Goal: Transaction & Acquisition: Purchase product/service

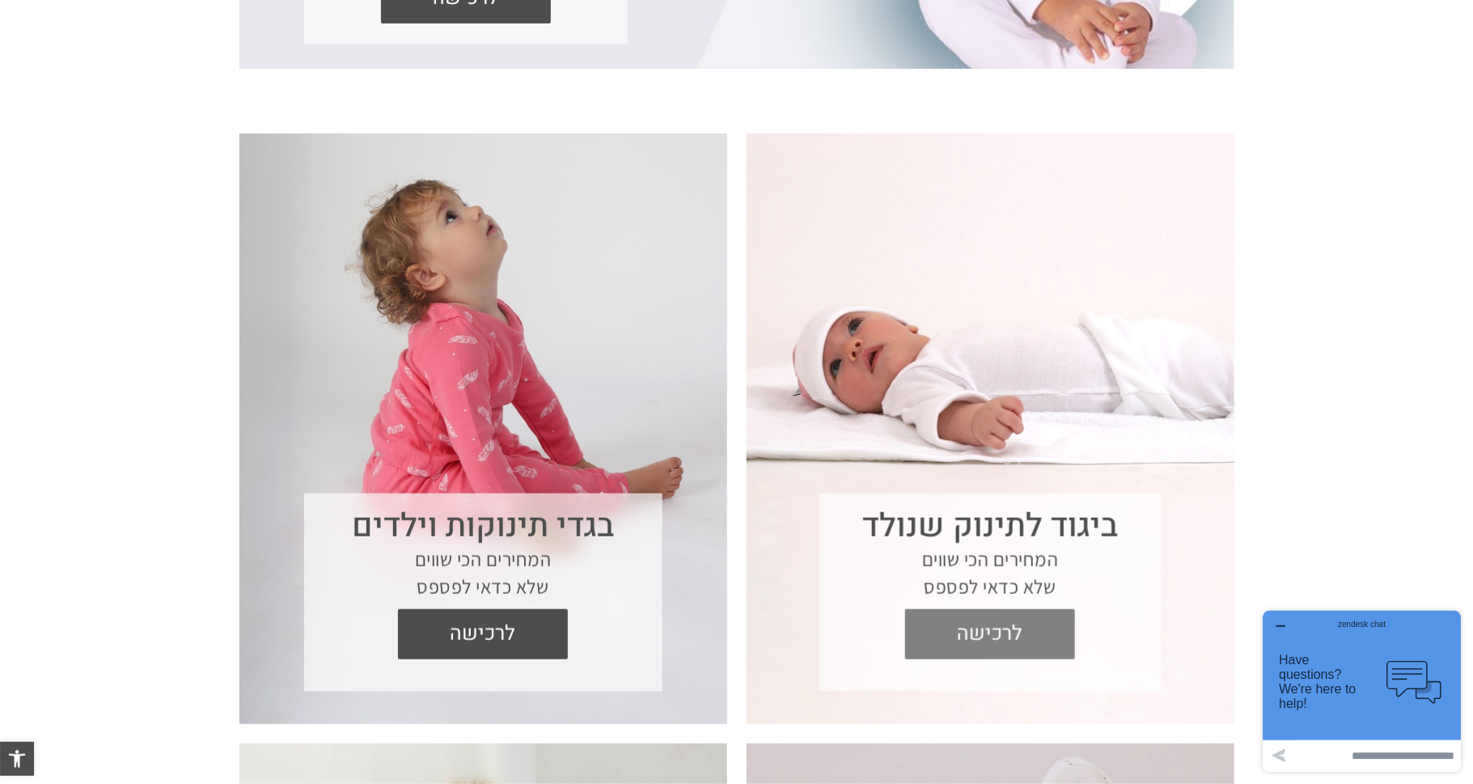
scroll to position [506, 0]
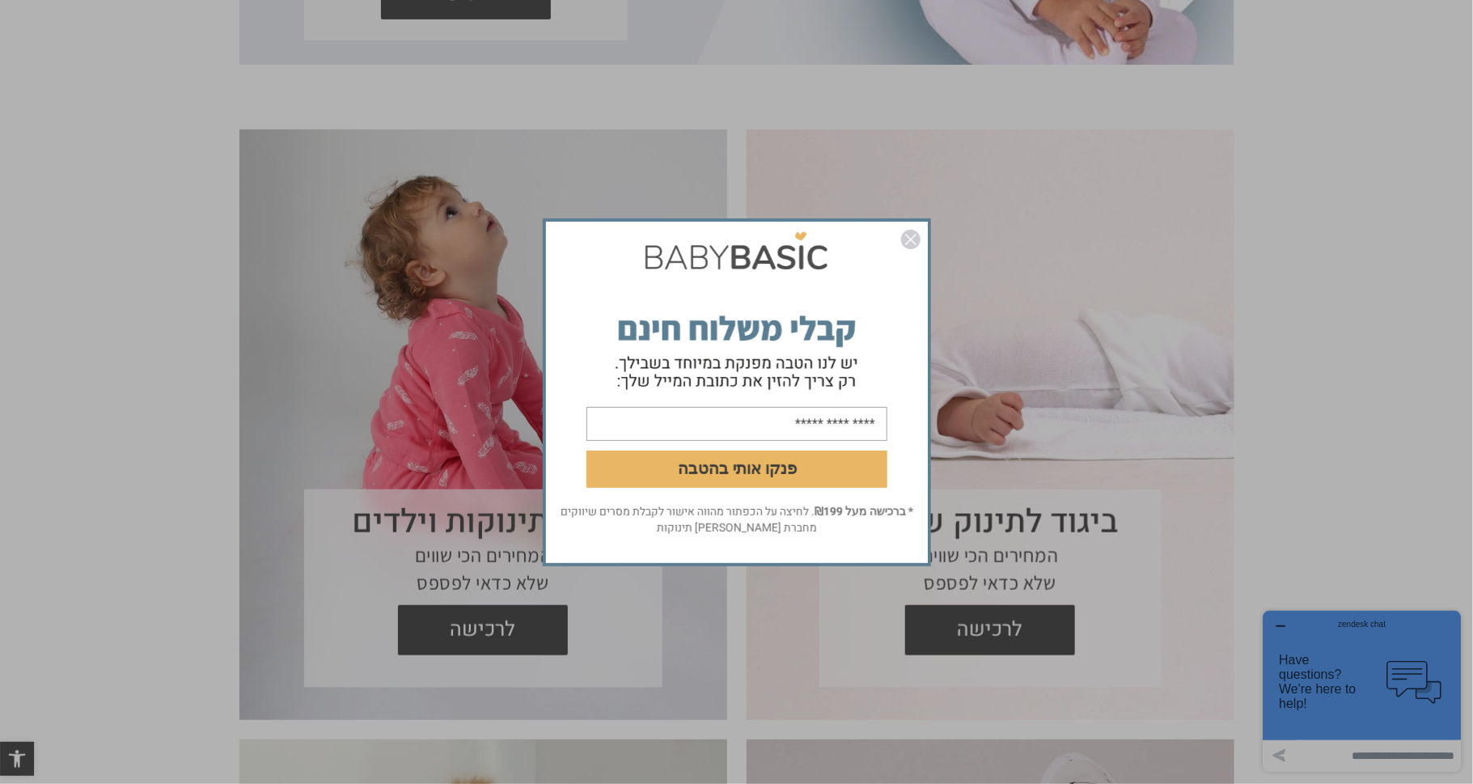
click at [911, 249] on img "סגור" at bounding box center [910, 239] width 19 height 19
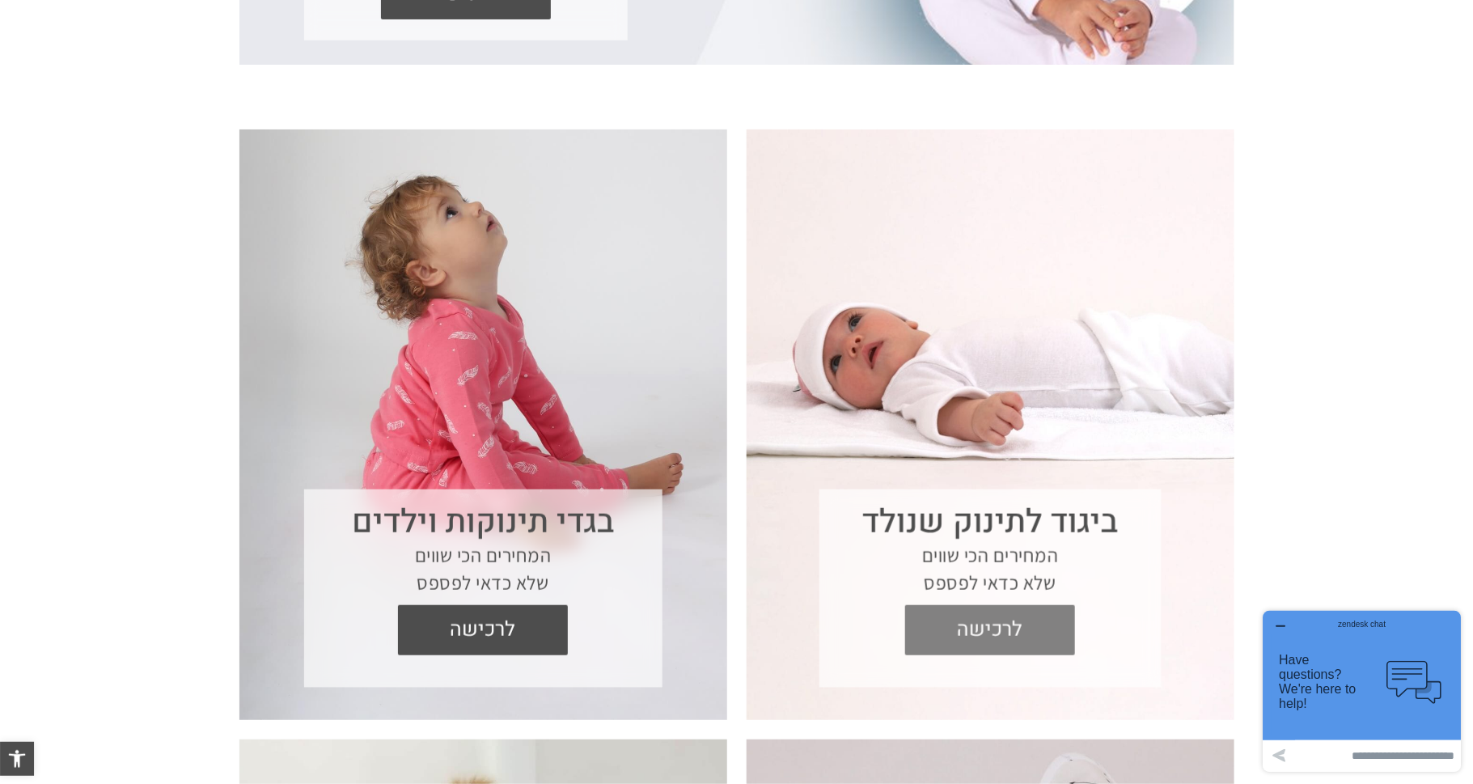
click at [1002, 636] on span "לרכישה" at bounding box center [990, 630] width 146 height 50
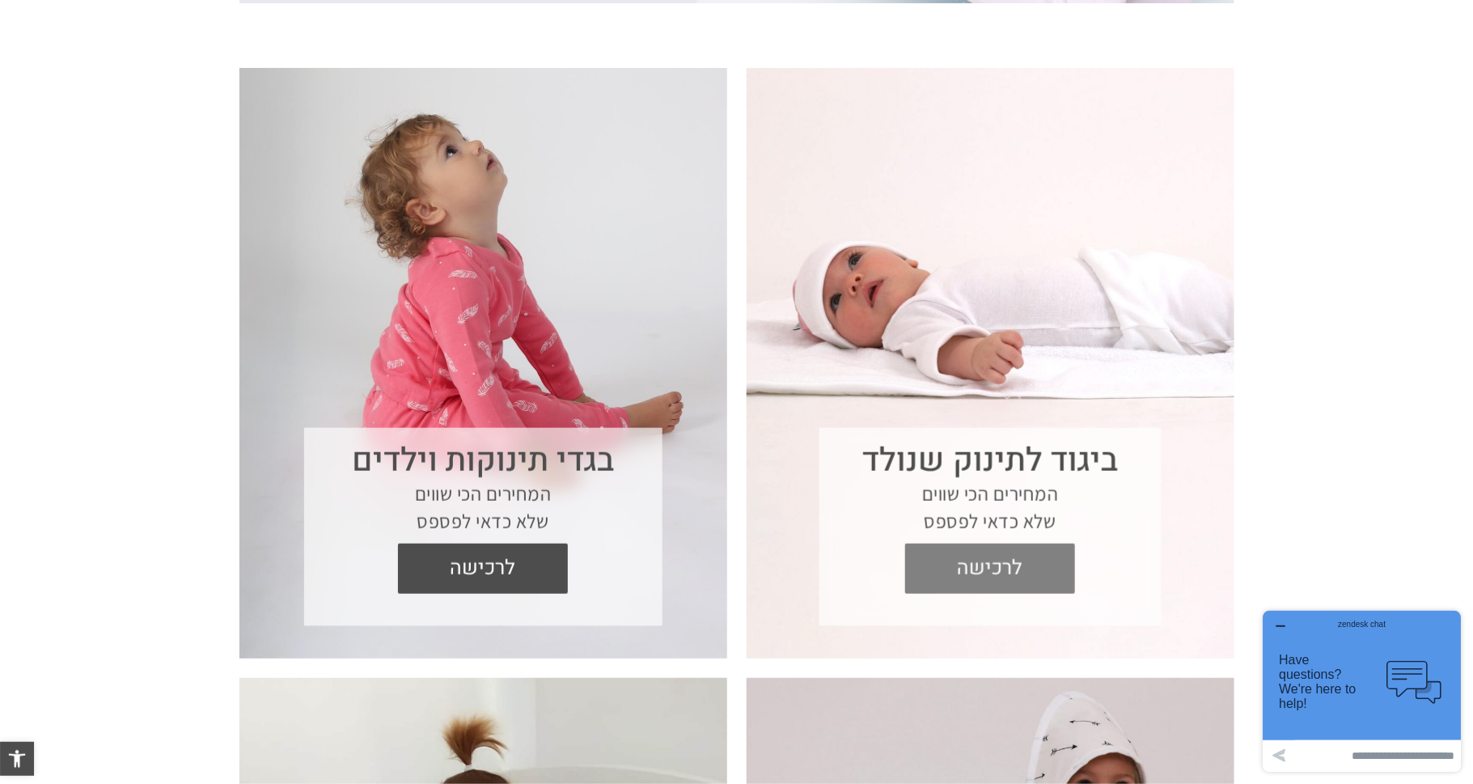
scroll to position [583, 0]
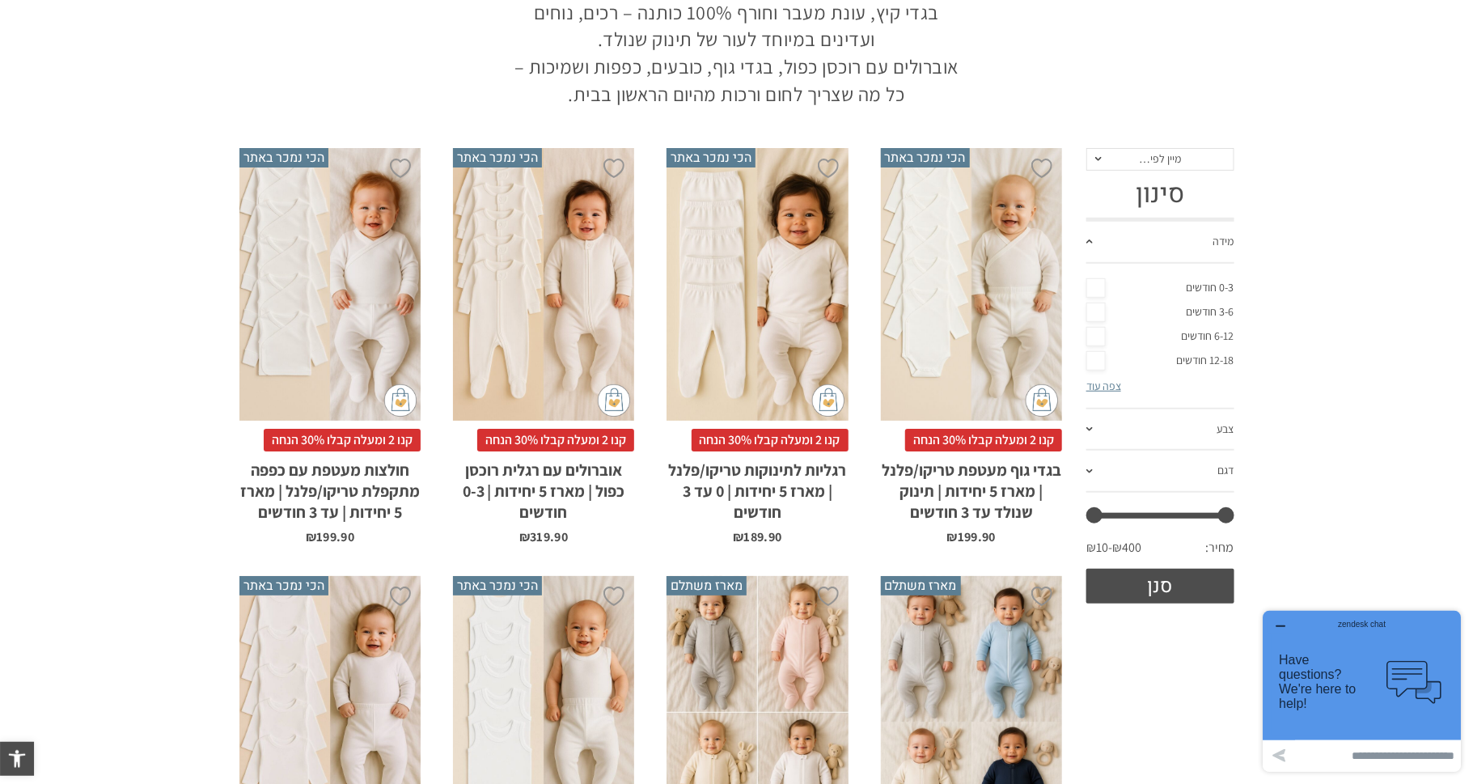
scroll to position [231, 0]
click at [1184, 276] on link "0-3 חודשים" at bounding box center [1160, 288] width 148 height 24
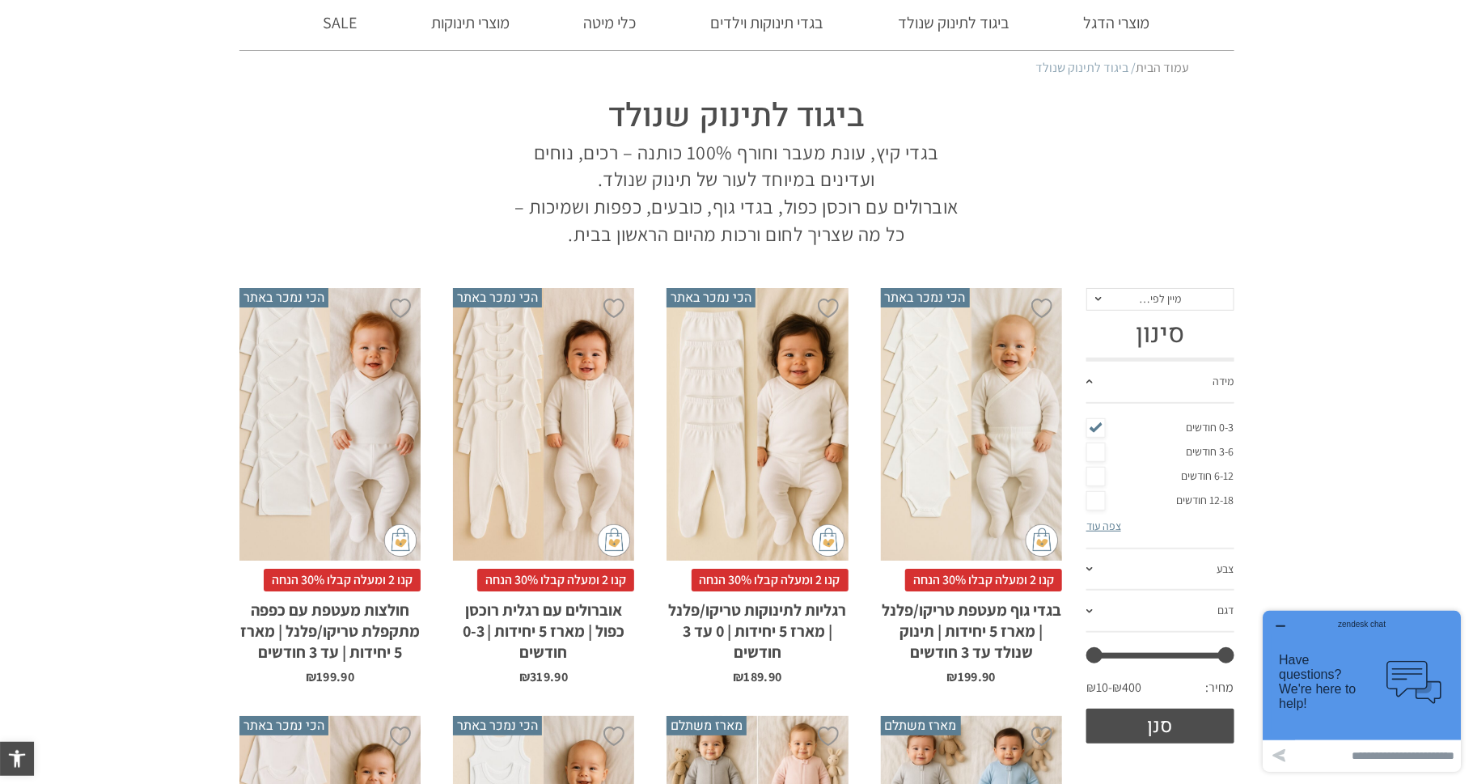
scroll to position [0, 0]
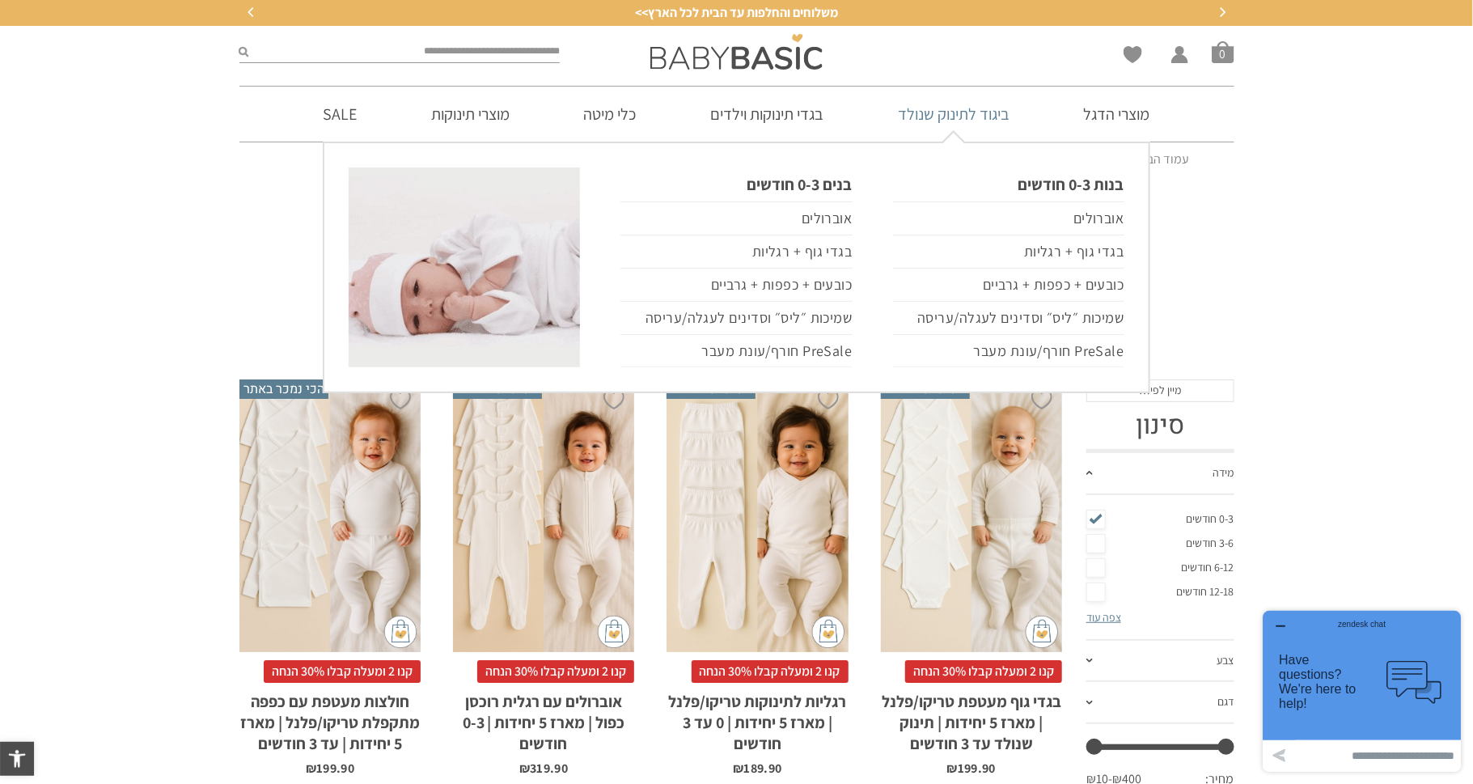
click at [951, 126] on link "ביגוד לתינוק שנולד" at bounding box center [954, 114] width 160 height 55
click at [951, 127] on link "ביגוד לתינוק שנולד" at bounding box center [954, 114] width 160 height 55
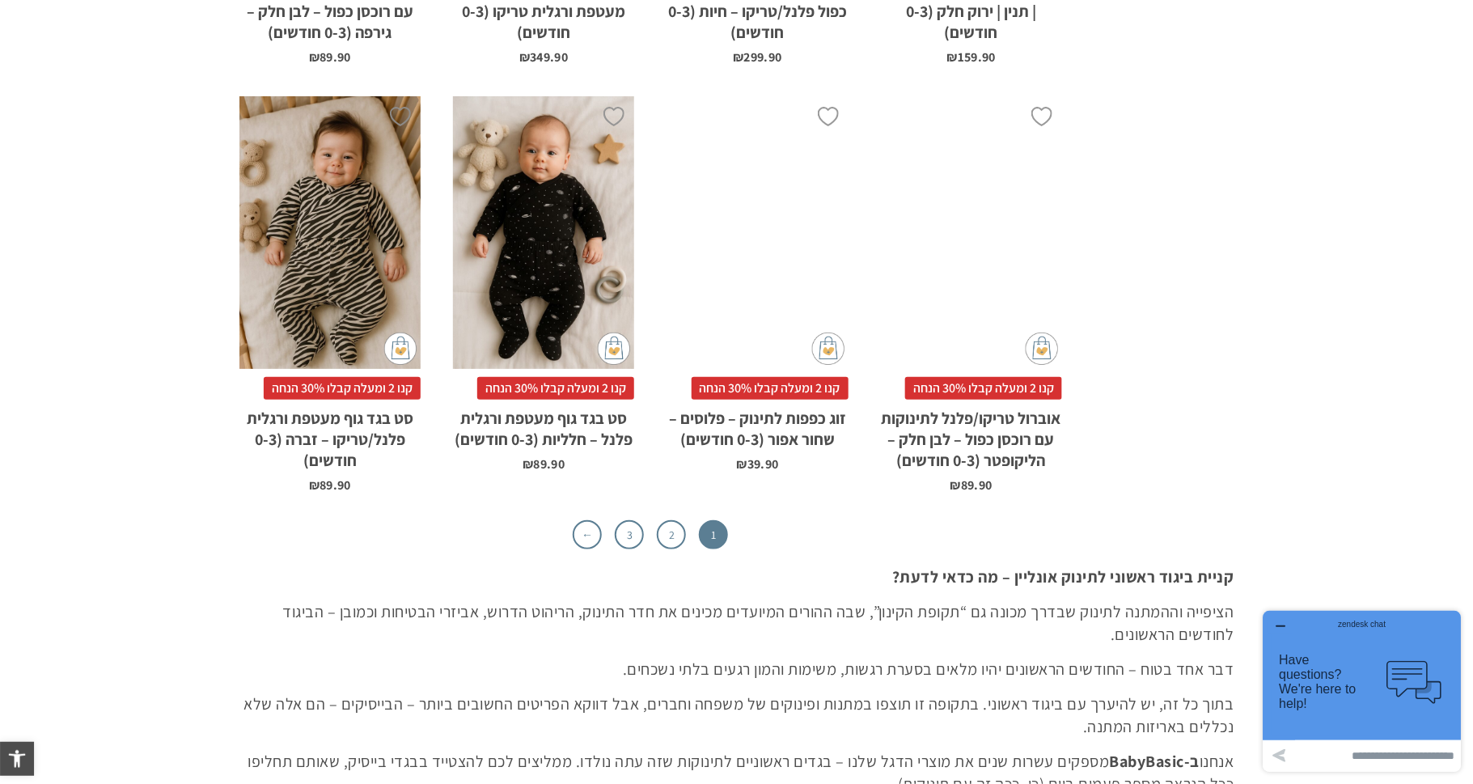
scroll to position [5076, 0]
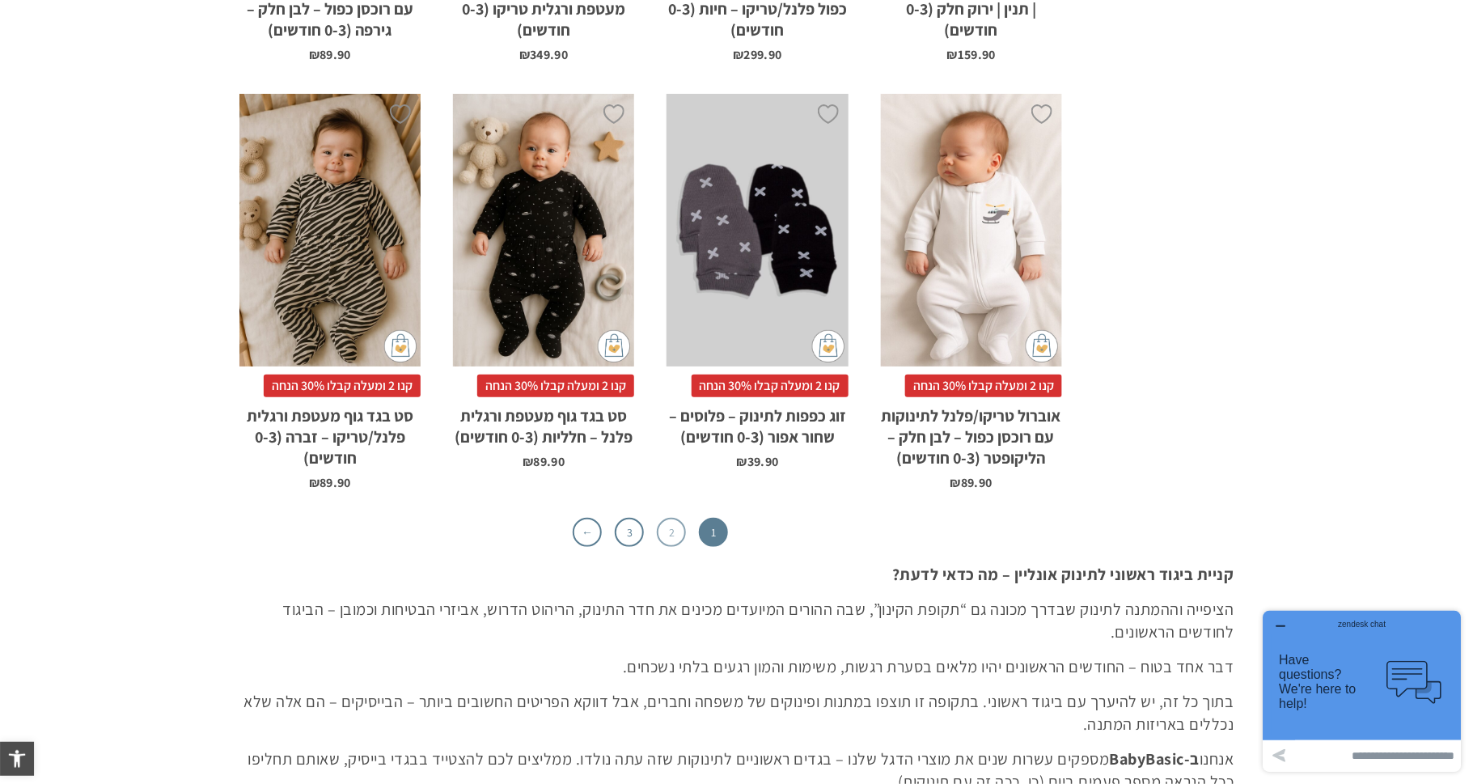
click at [663, 534] on link "2" at bounding box center [671, 532] width 29 height 29
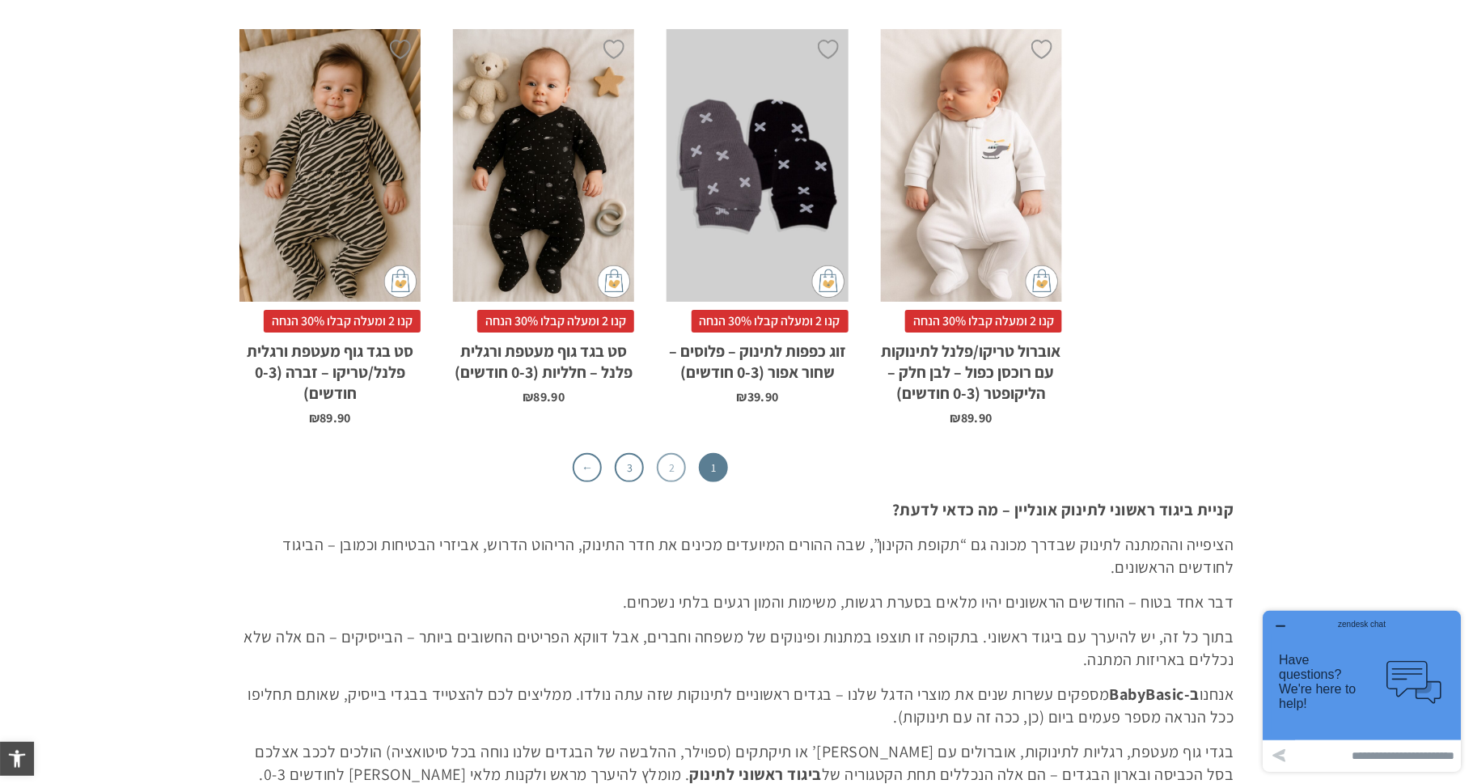
scroll to position [5154, 0]
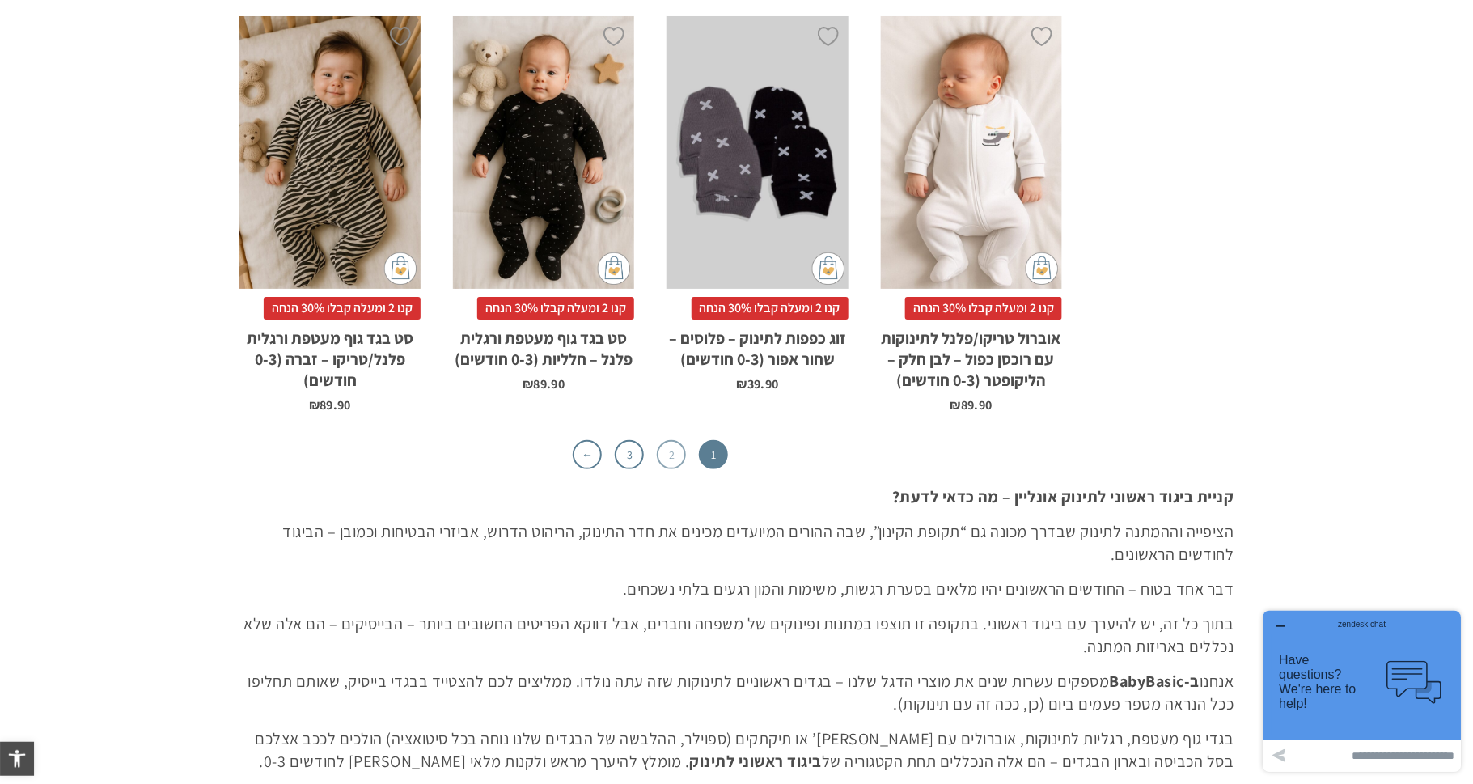
click at [667, 455] on link "2" at bounding box center [671, 454] width 29 height 29
click at [625, 454] on link "3" at bounding box center [629, 454] width 29 height 29
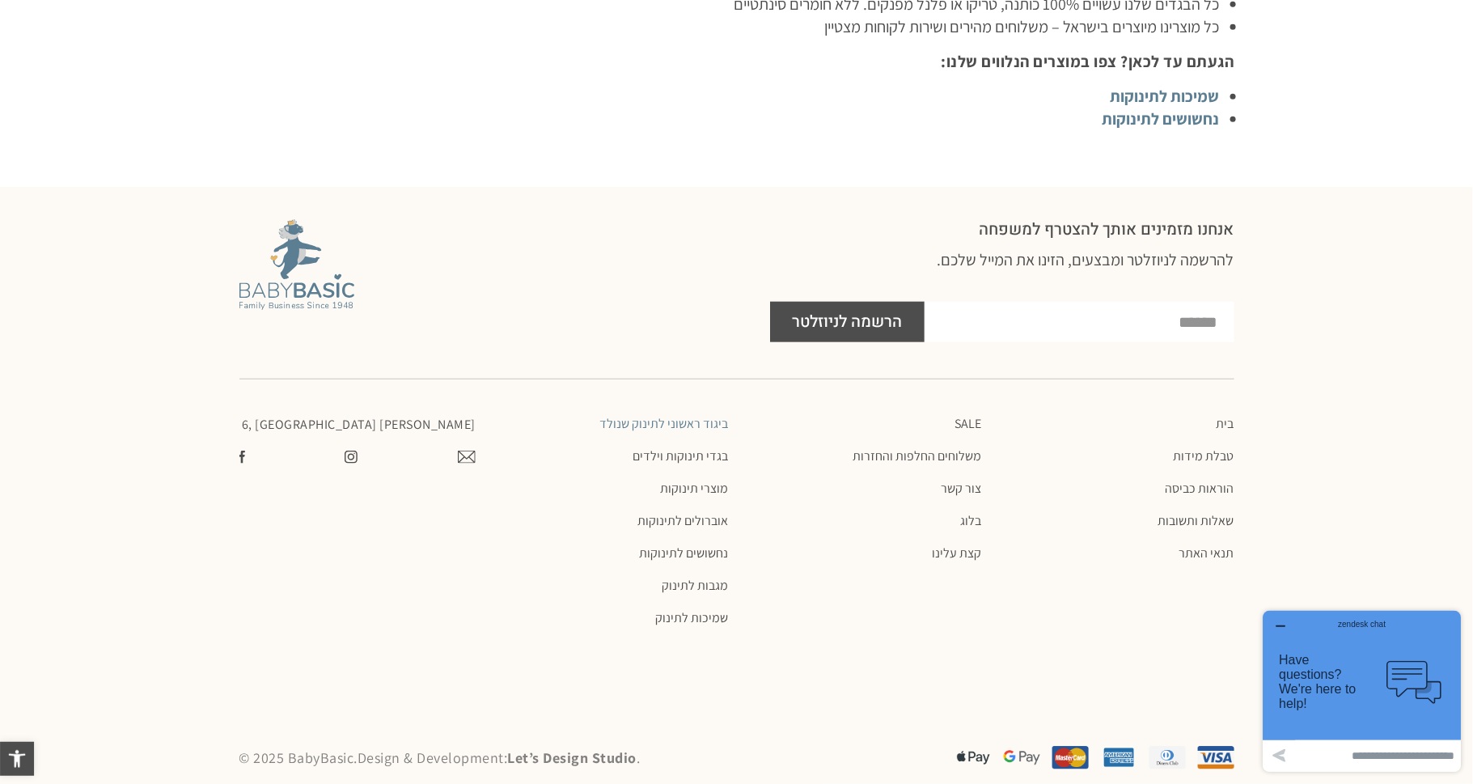
scroll to position [6029, 0]
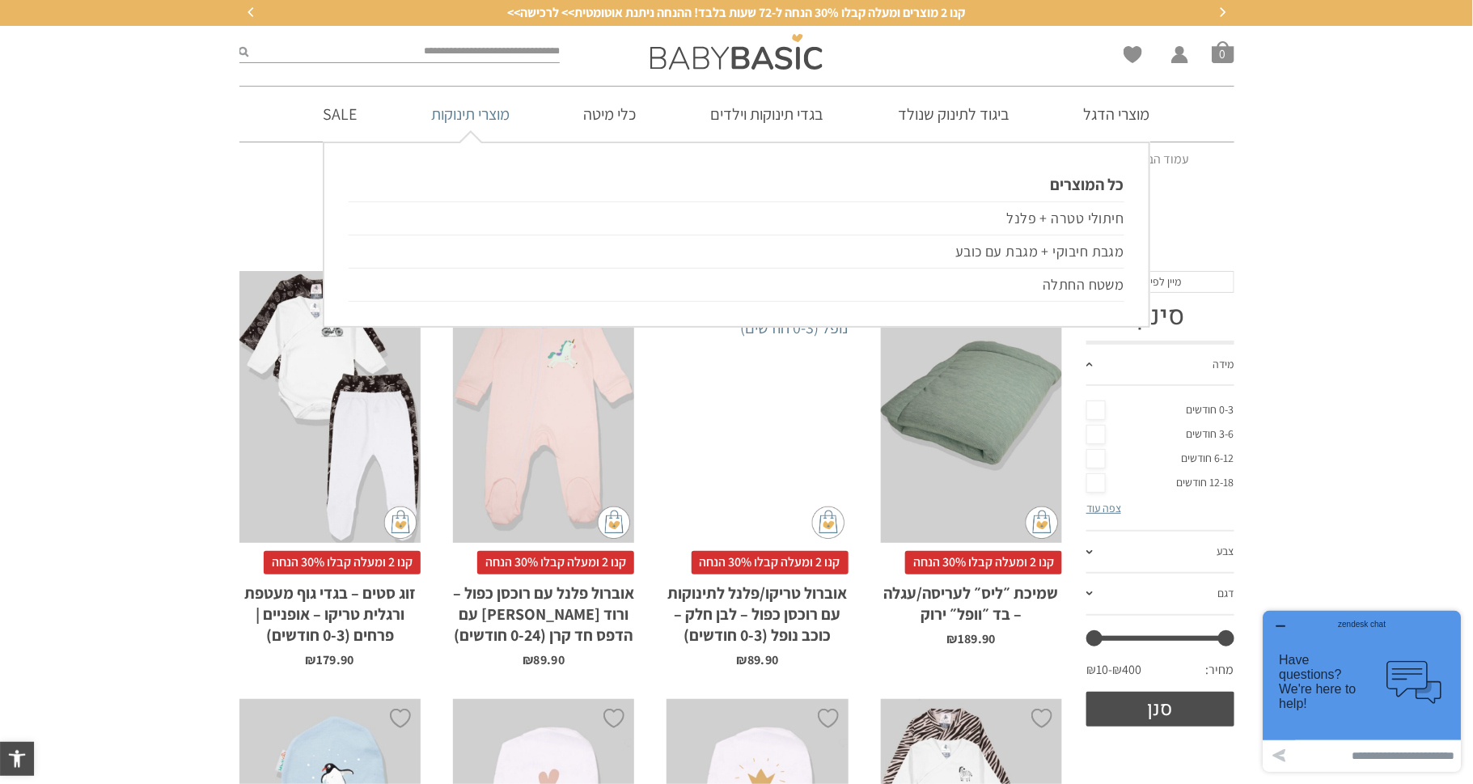
click at [499, 116] on link "מוצרי תינוקות" at bounding box center [470, 114] width 127 height 55
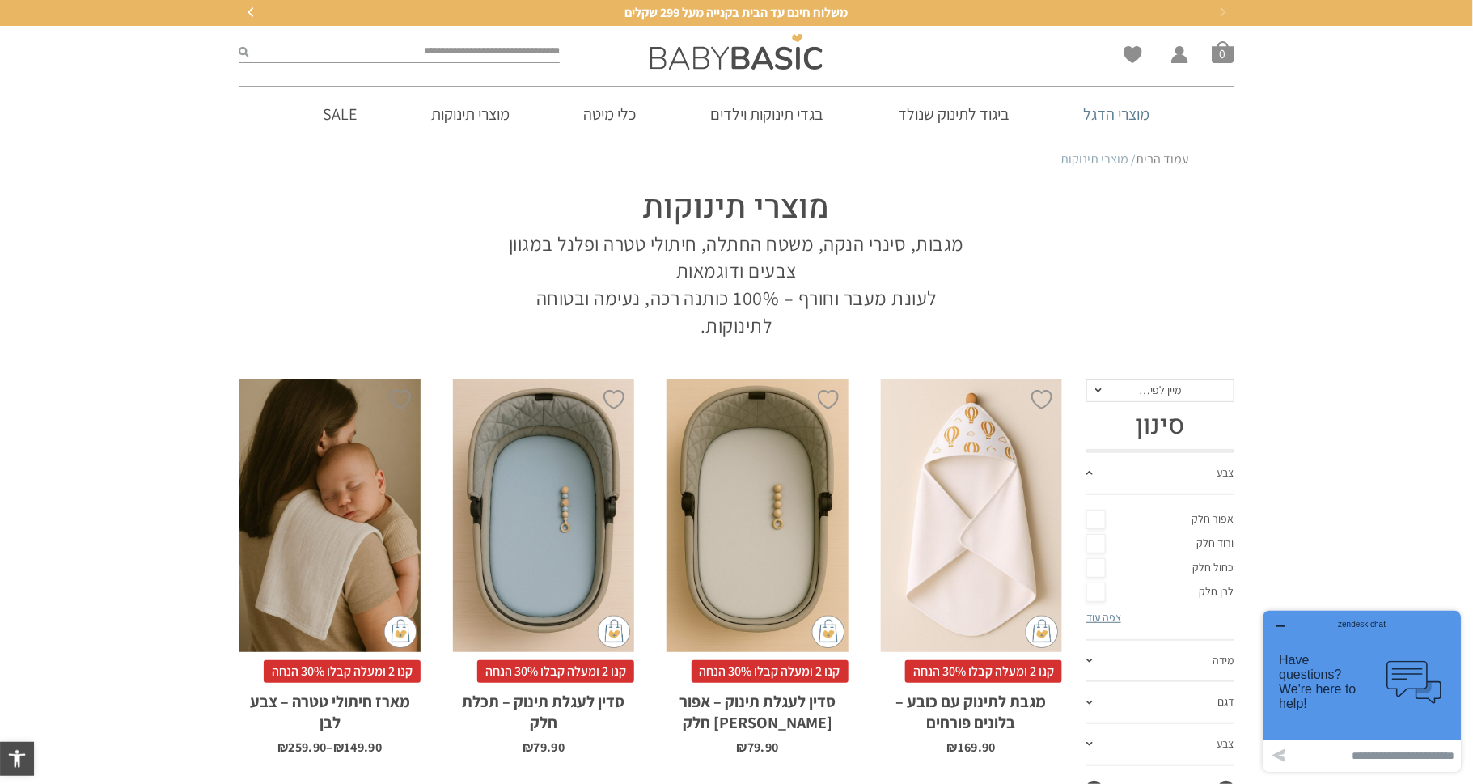
click at [1122, 114] on link "מוצרי הדגל" at bounding box center [1117, 114] width 115 height 55
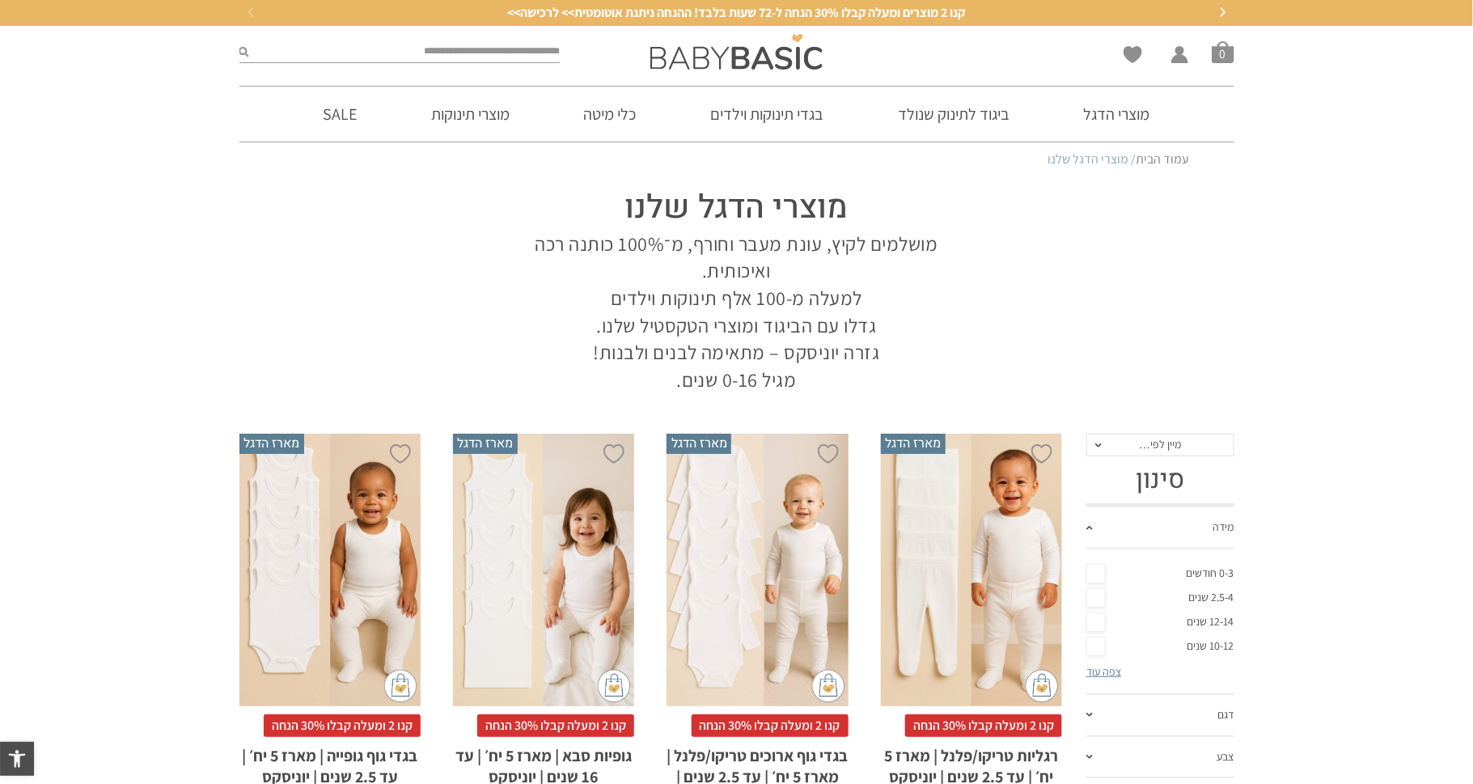
click at [356, 41] on input "search" at bounding box center [404, 51] width 311 height 21
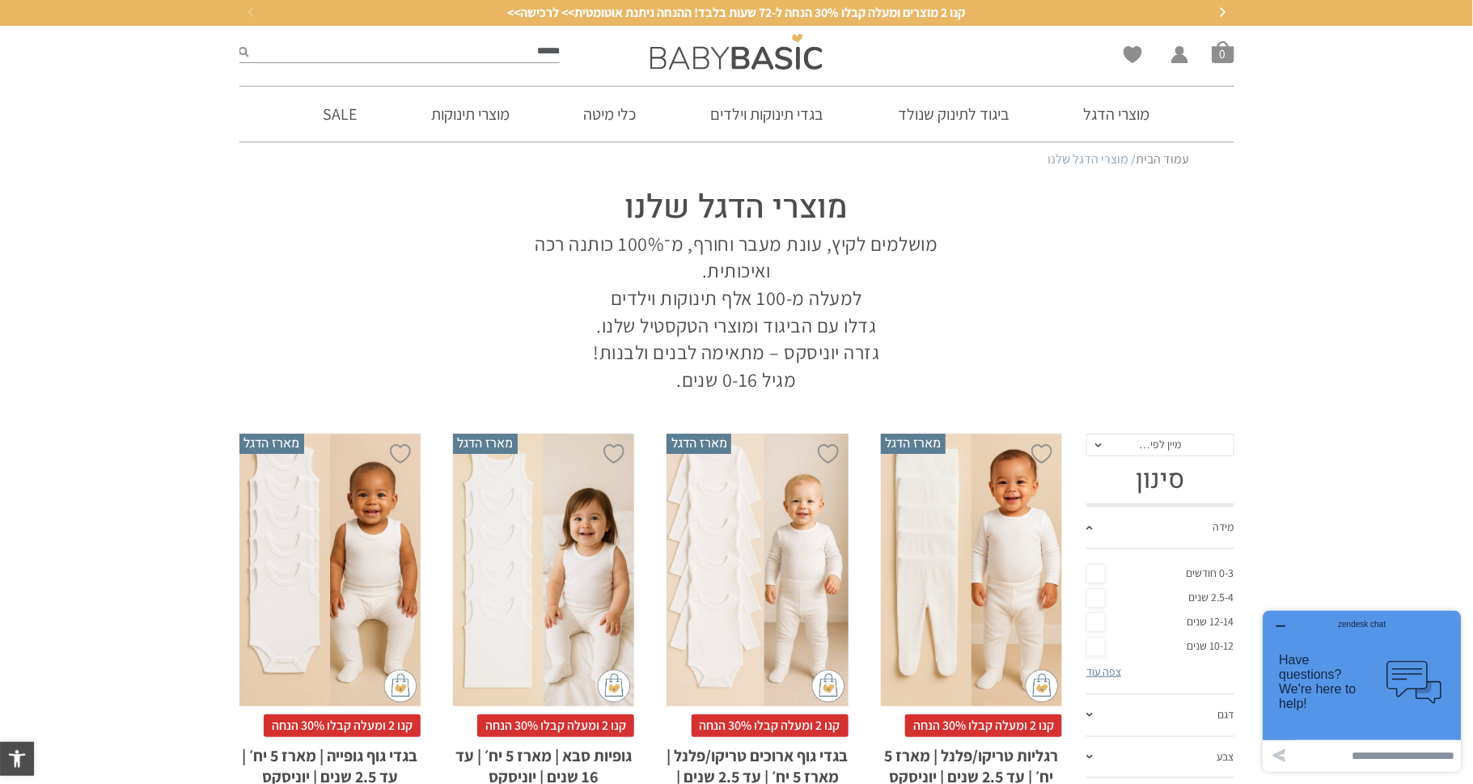
type input "******"
click at [239, 41] on button "submit" at bounding box center [244, 51] width 10 height 21
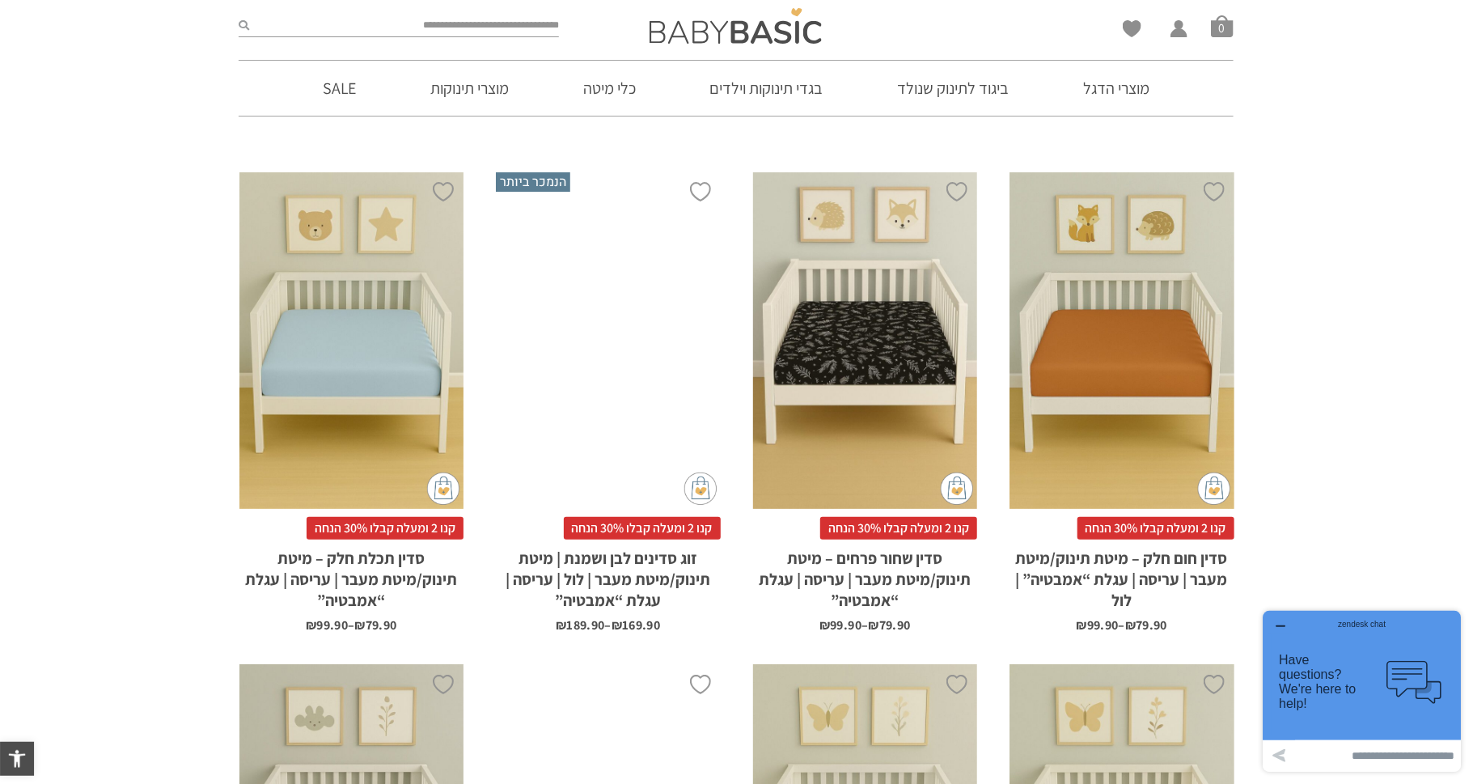
scroll to position [239, 0]
